Goal: Task Accomplishment & Management: Complete application form

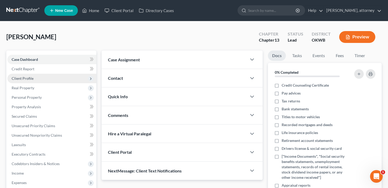
scroll to position [3, 0]
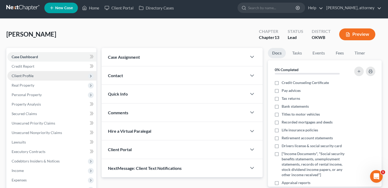
click at [44, 74] on span "Client Profile" at bounding box center [51, 75] width 89 height 9
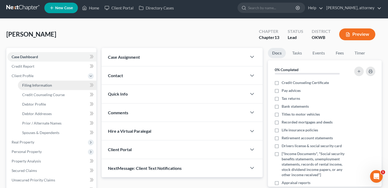
click at [46, 84] on span "Filing Information" at bounding box center [37, 85] width 30 height 4
select select "1"
select select "0"
select select "3"
select select "0"
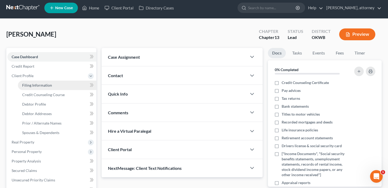
select select "2"
select select "37"
